Goal: Information Seeking & Learning: Find specific fact

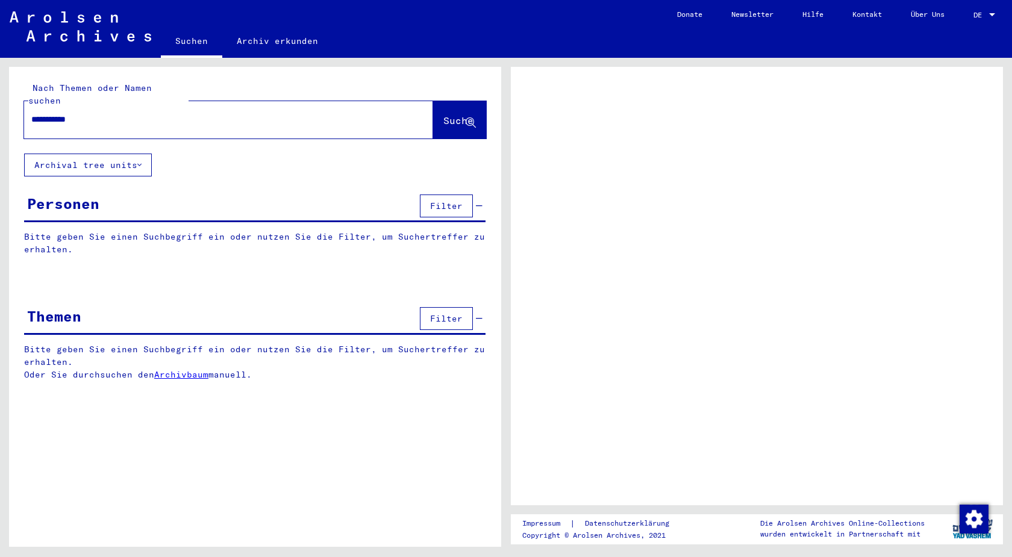
click at [443, 114] on span "Suche" at bounding box center [458, 120] width 30 height 12
click at [452, 114] on span "Suche" at bounding box center [458, 120] width 30 height 12
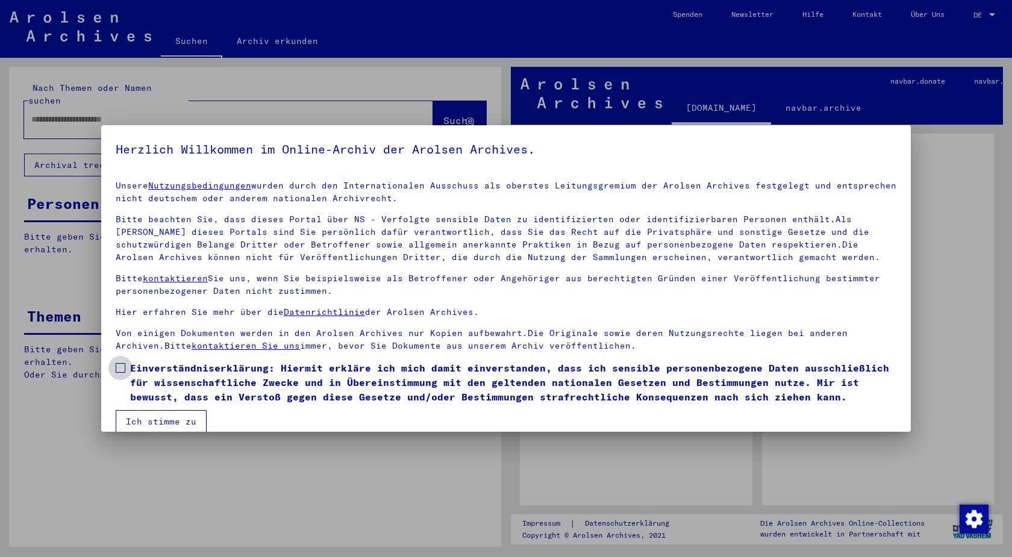
click at [117, 369] on span at bounding box center [121, 368] width 10 height 10
click at [140, 428] on button "Ich stimme zu" at bounding box center [161, 421] width 91 height 23
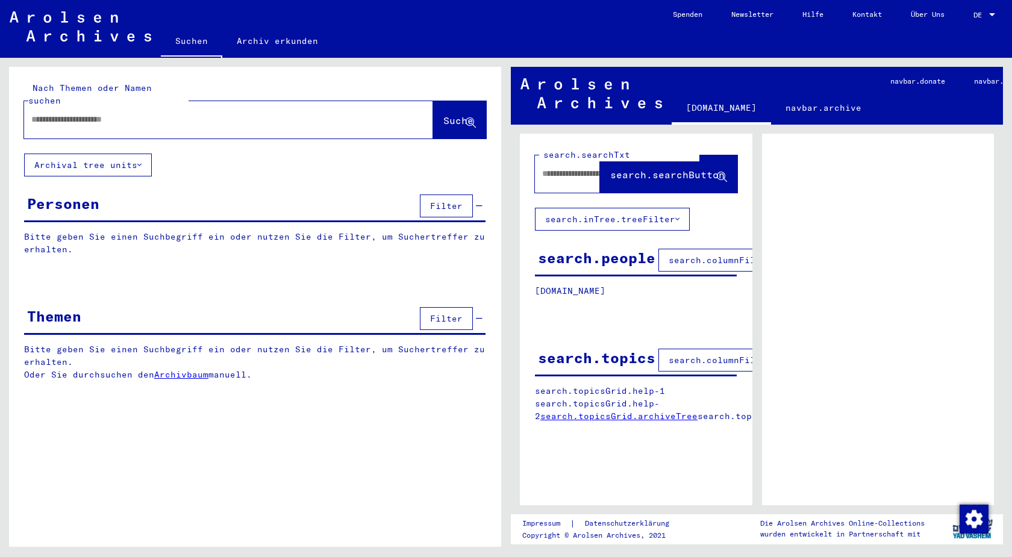
click at [351, 113] on input "text" at bounding box center [217, 119] width 373 height 13
paste input "**********"
click at [448, 114] on span "Suche" at bounding box center [458, 120] width 30 height 12
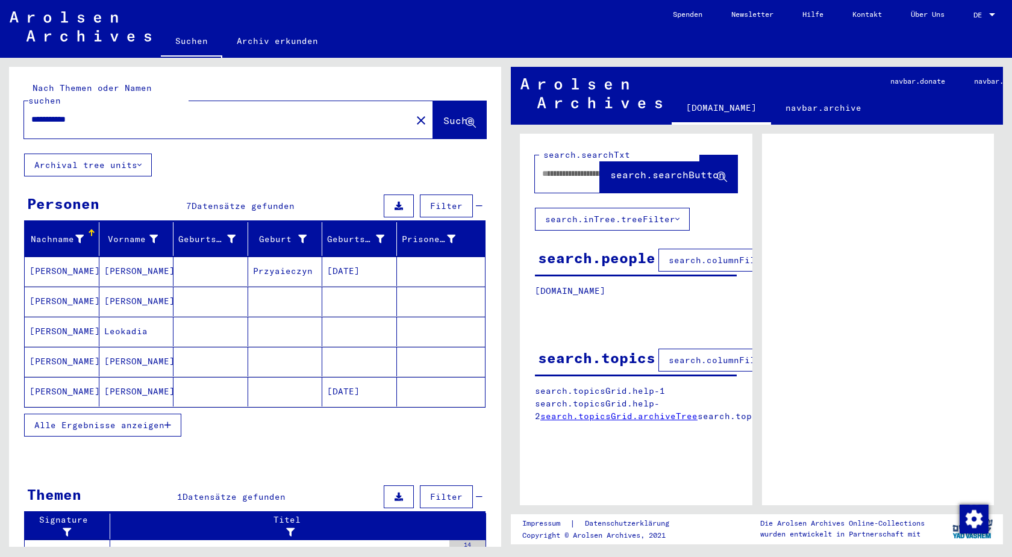
click at [163, 418] on button "Alle Ergebnisse anzeigen" at bounding box center [102, 425] width 157 height 23
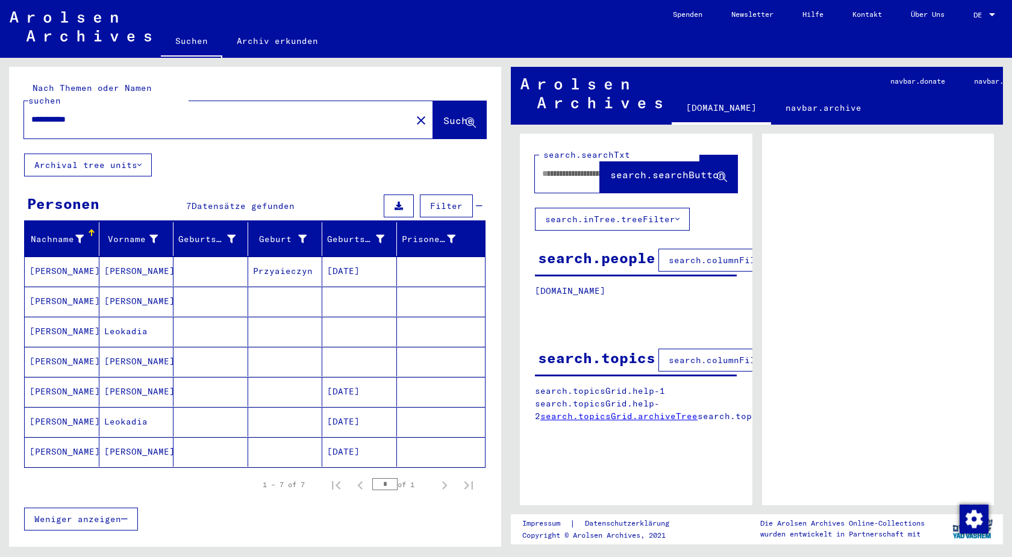
scroll to position [156, 0]
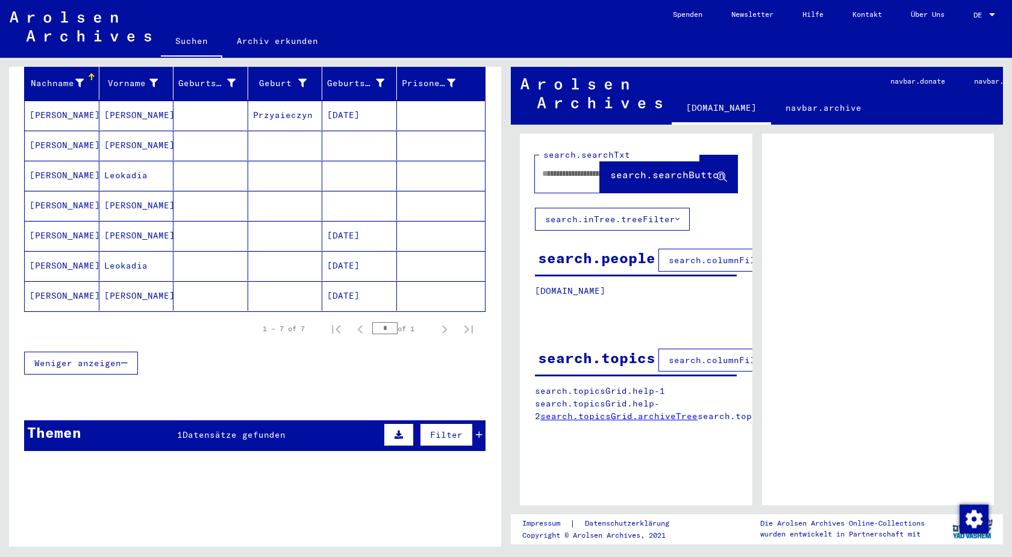
click at [476, 431] on icon at bounding box center [479, 435] width 7 height 8
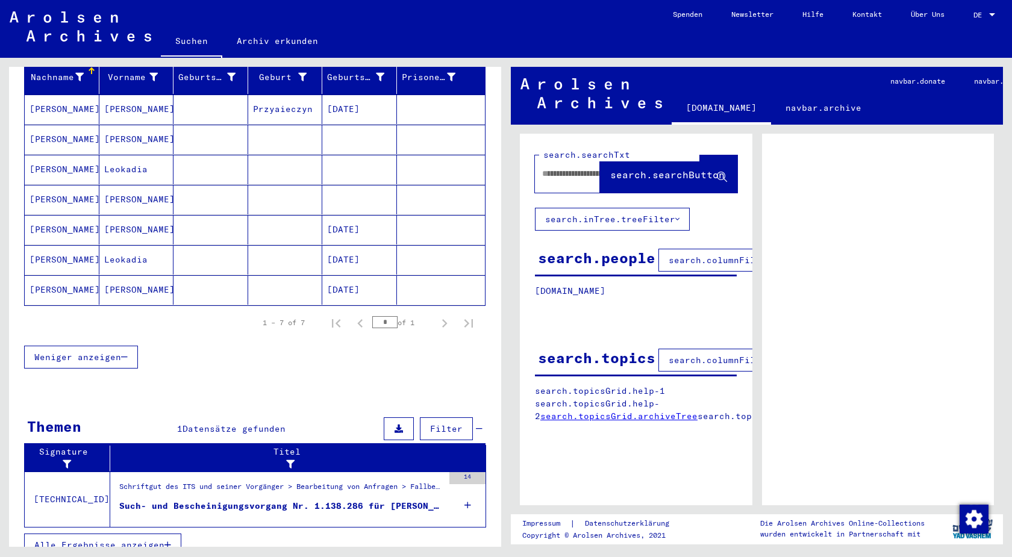
scroll to position [166, 0]
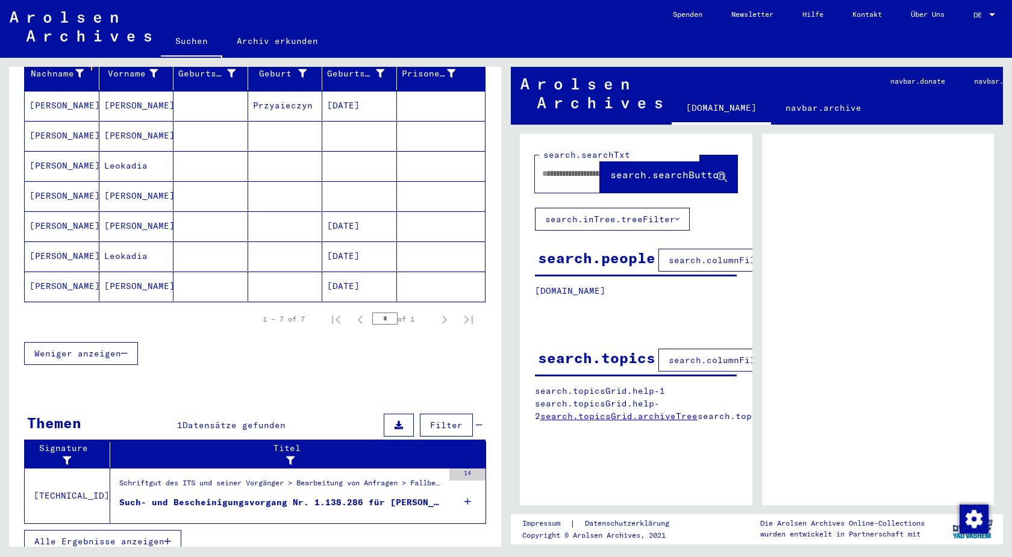
click at [412, 496] on div "Such- und Bescheinigungsvorgang Nr. 1.138.286 für STRZYZYNSKI, FRANCISZEK gebor…" at bounding box center [281, 502] width 324 height 13
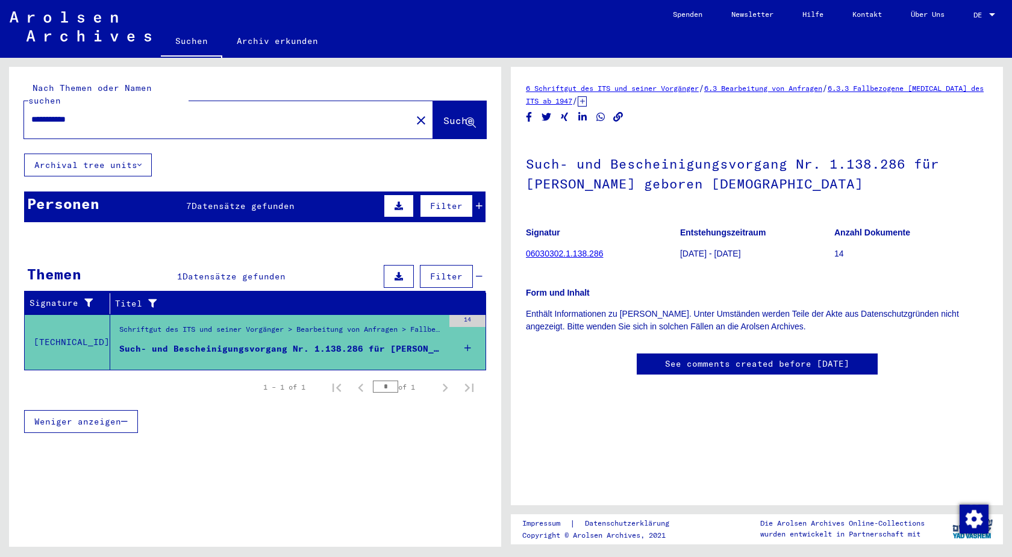
click at [201, 113] on input "**********" at bounding box center [217, 119] width 373 height 13
type input "**********"
click at [450, 114] on span "Suche" at bounding box center [458, 120] width 30 height 12
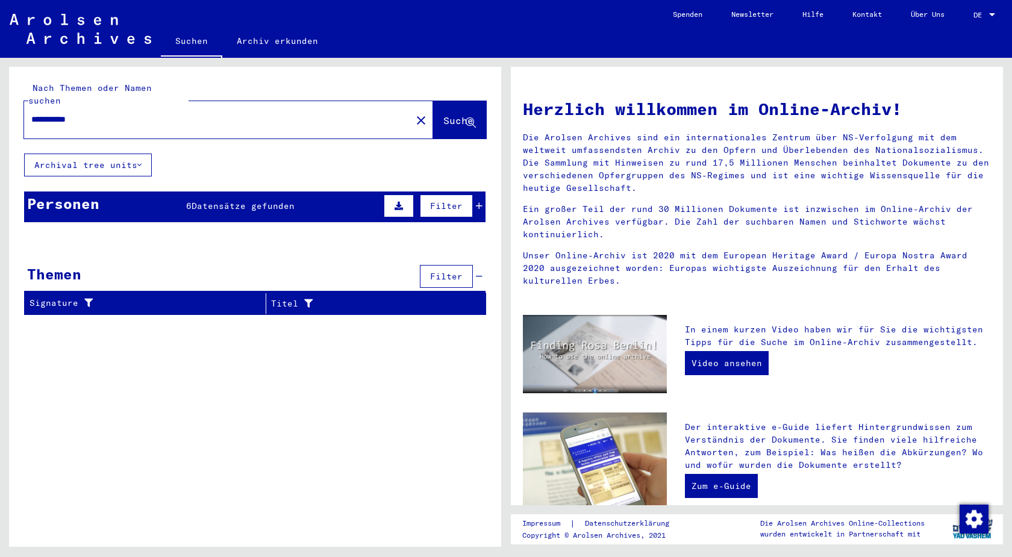
click at [481, 202] on icon at bounding box center [479, 206] width 7 height 8
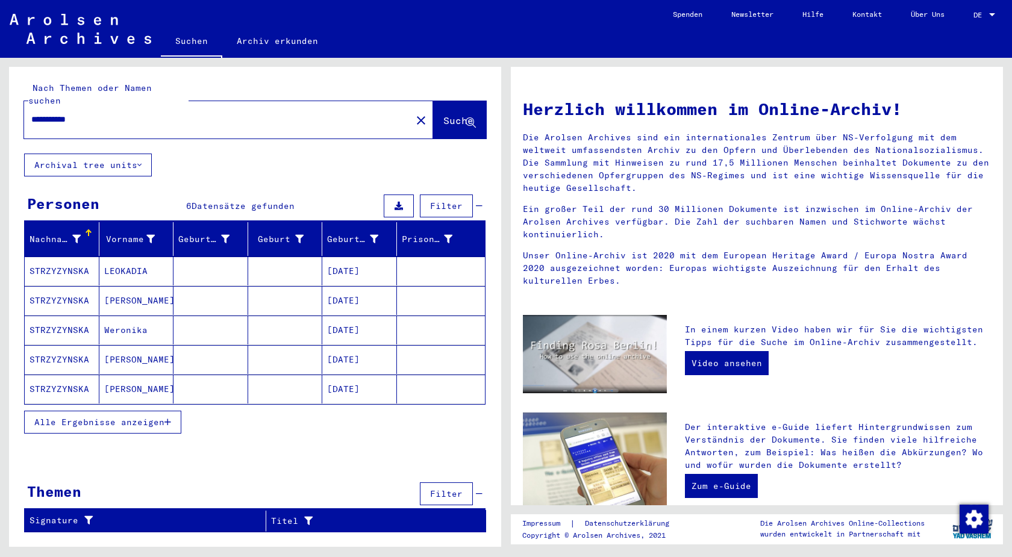
click at [161, 417] on span "Alle Ergebnisse anzeigen" at bounding box center [99, 422] width 130 height 11
